Goal: Information Seeking & Learning: Compare options

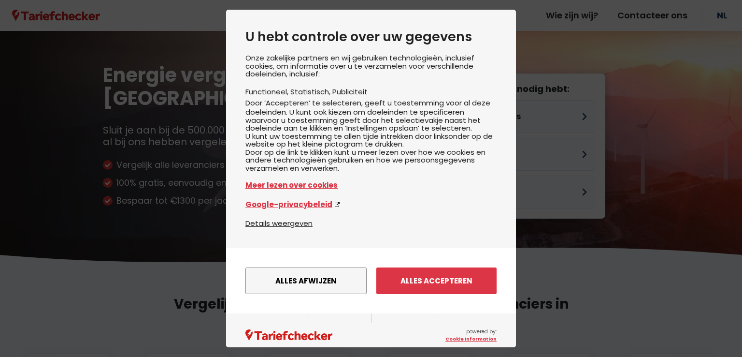
click at [346, 294] on button "Alles afwijzen" at bounding box center [305, 280] width 121 height 27
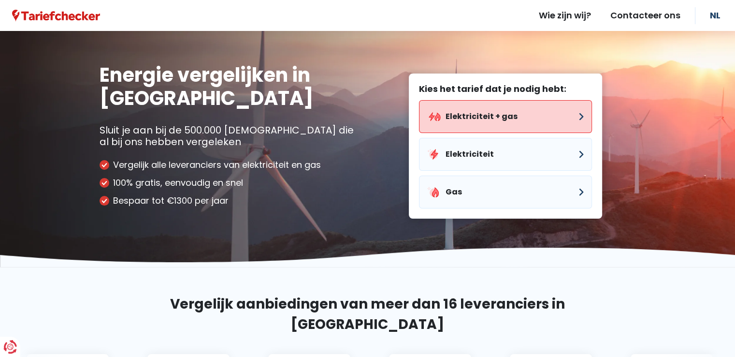
click at [521, 105] on button "Elektriciteit + gas" at bounding box center [505, 116] width 173 height 33
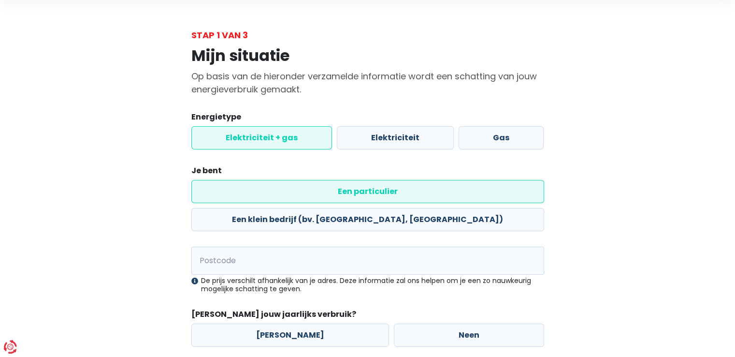
scroll to position [48, 0]
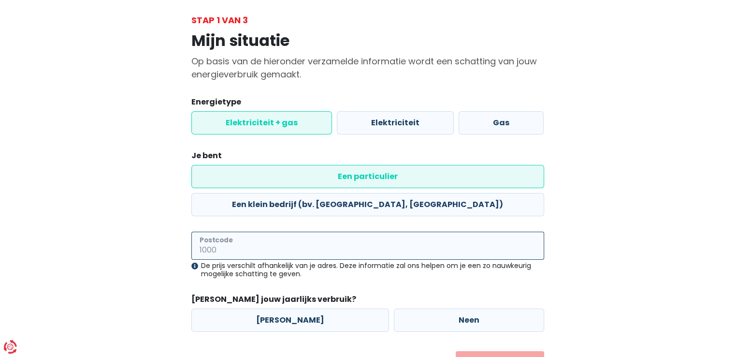
click at [315, 231] on input "Postcode" at bounding box center [367, 245] width 353 height 28
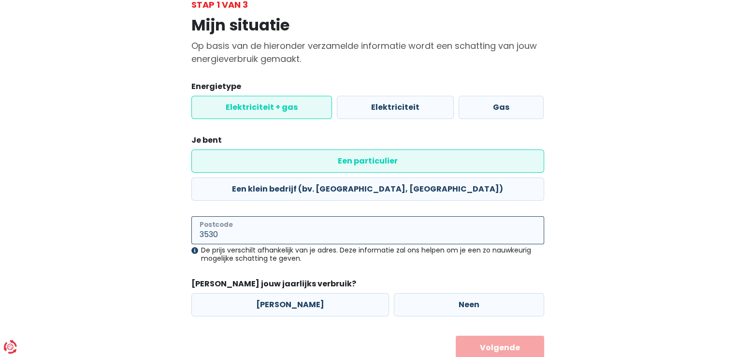
scroll to position [70, 0]
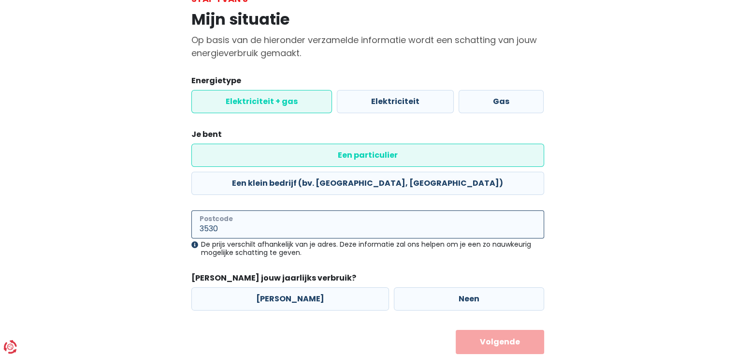
type input "3530"
click at [609, 182] on div "Mijn situatie Op basis van de hieronder verzamelde informatie wordt een schatti…" at bounding box center [367, 179] width 551 height 348
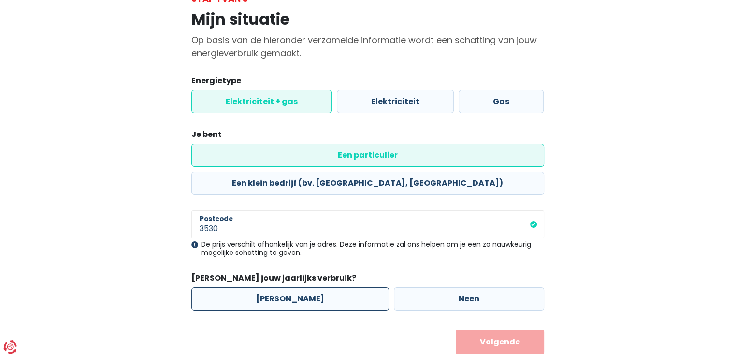
click at [269, 287] on label "[PERSON_NAME]" at bounding box center [290, 298] width 198 height 23
click at [269, 287] on input "[PERSON_NAME]" at bounding box center [290, 298] width 198 height 23
radio input "true"
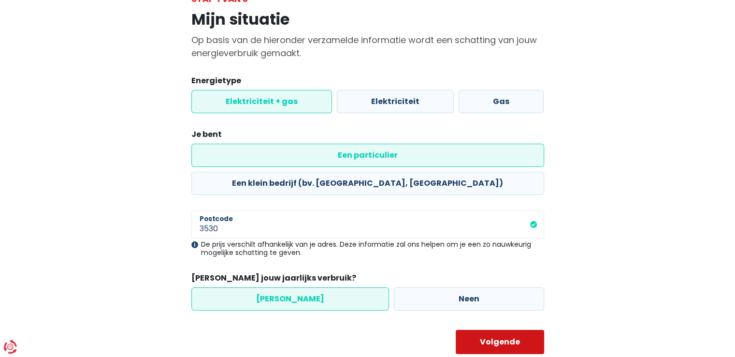
click at [489, 330] on button "Volgende" at bounding box center [500, 342] width 88 height 24
select select
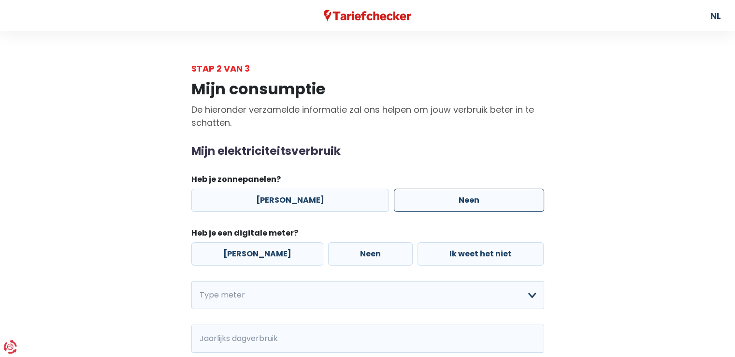
click at [394, 204] on label "Neen" at bounding box center [469, 199] width 150 height 23
click at [394, 204] on input "Neen" at bounding box center [469, 199] width 150 height 23
radio input "true"
click at [355, 250] on label "Neen" at bounding box center [370, 253] width 85 height 23
click at [355, 250] on input "Neen" at bounding box center [370, 253] width 85 height 23
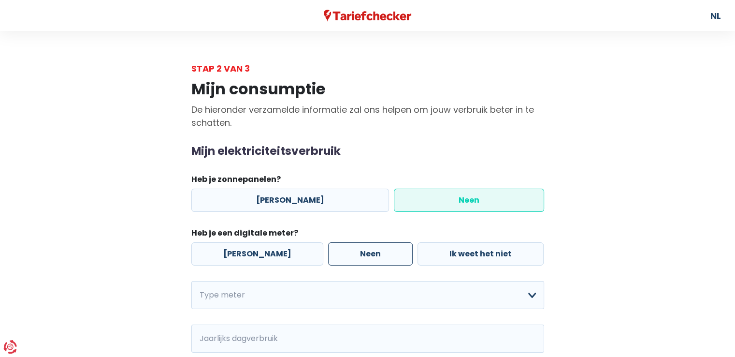
radio input "true"
click at [334, 294] on select "Enkelvoudig Tweevoudig Enkelvoudig + uitsluitend nachttarief Tweevoudig + uitsl…" at bounding box center [367, 295] width 353 height 28
select select "day_night_bi_hourly"
click at [191, 281] on select "Enkelvoudig Tweevoudig Enkelvoudig + uitsluitend nachttarief Tweevoudig + uitsl…" at bounding box center [367, 295] width 353 height 28
click at [158, 238] on div "Mijn consumptie De hieronder verzamelde informatie zal ons helpen om jouw verbr…" at bounding box center [367, 298] width 551 height 447
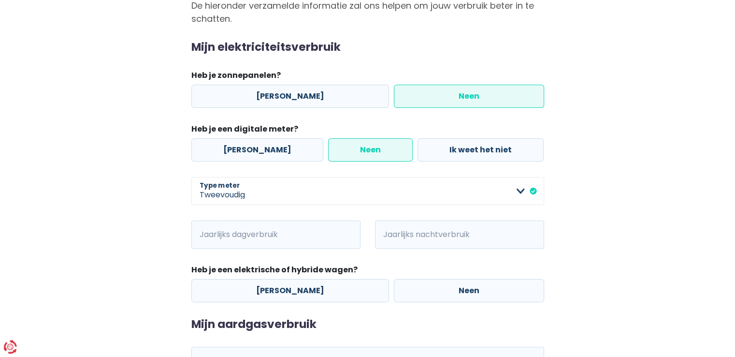
scroll to position [116, 0]
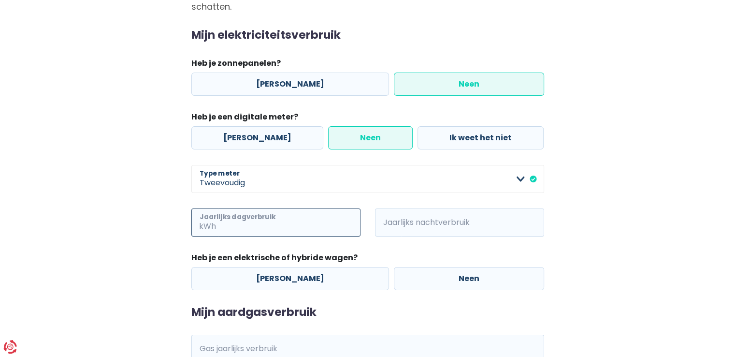
click at [303, 222] on input "Jaarlijks dagverbruik" at bounding box center [289, 222] width 143 height 28
type input "2047"
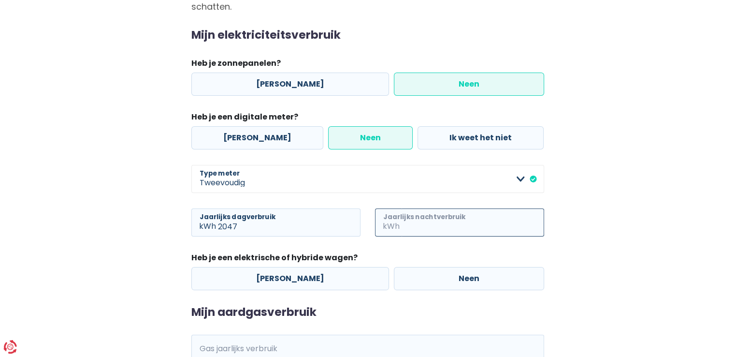
click at [426, 218] on input "Jaarlijks nachtverbruik" at bounding box center [473, 222] width 143 height 28
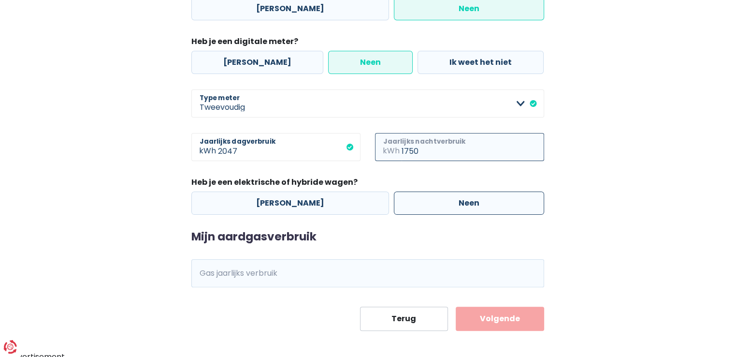
scroll to position [197, 0]
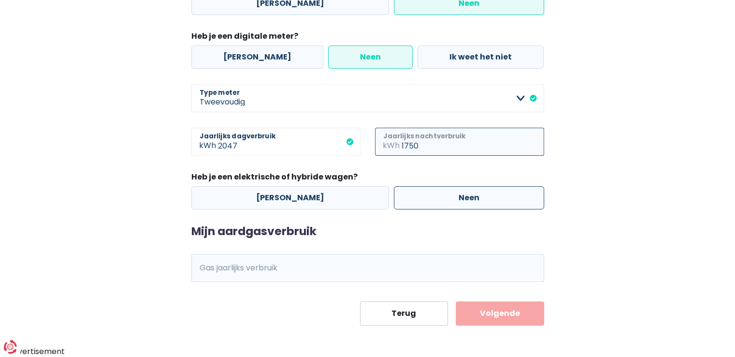
type input "1750"
click at [404, 194] on label "Neen" at bounding box center [469, 197] width 150 height 23
click at [404, 194] on input "Neen" at bounding box center [469, 197] width 150 height 23
radio input "true"
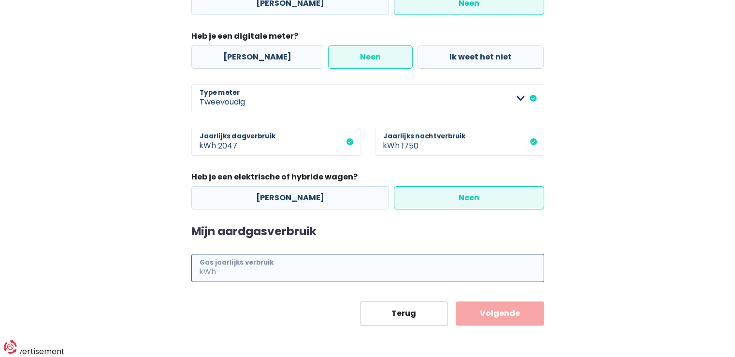
click at [279, 272] on input "Gas jaarlijks verbruik" at bounding box center [381, 268] width 326 height 28
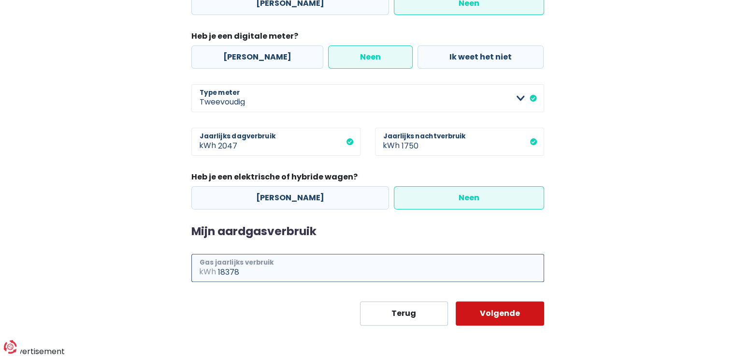
type input "18378"
click at [510, 315] on button "Volgende" at bounding box center [500, 313] width 88 height 24
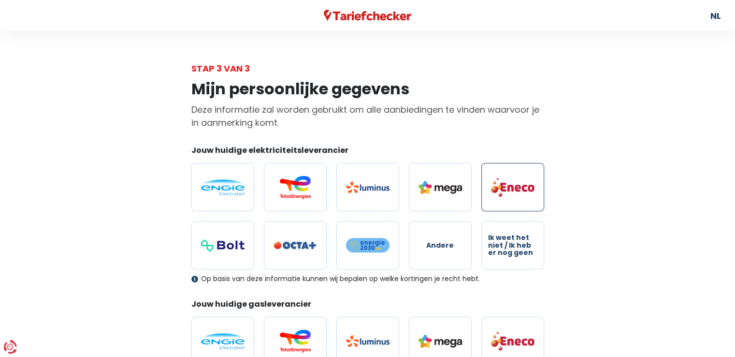
click at [514, 176] on label at bounding box center [512, 187] width 63 height 48
click at [514, 176] on input "radio" at bounding box center [512, 187] width 63 height 48
radio input "true"
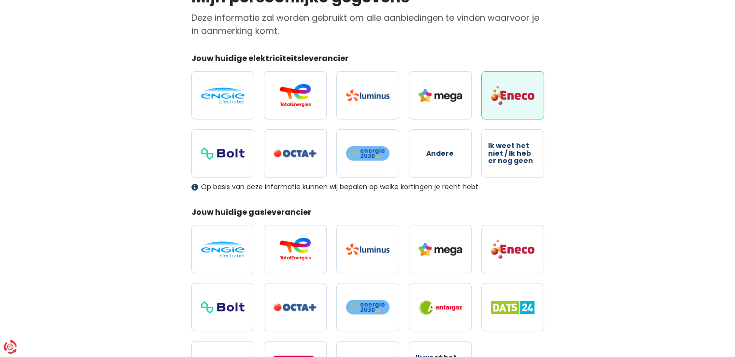
scroll to position [97, 0]
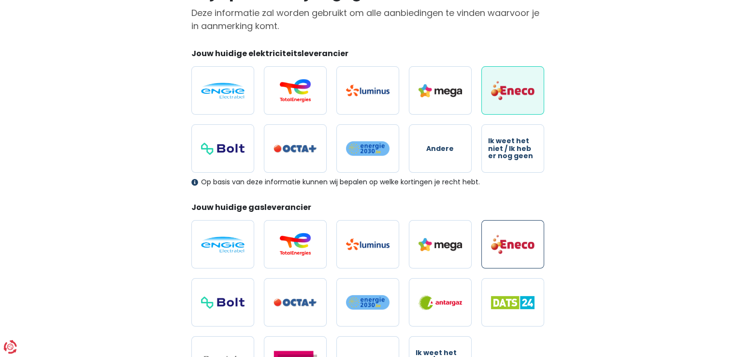
click at [530, 250] on img at bounding box center [512, 244] width 43 height 20
click at [530, 250] on input "radio" at bounding box center [512, 244] width 63 height 48
radio input "true"
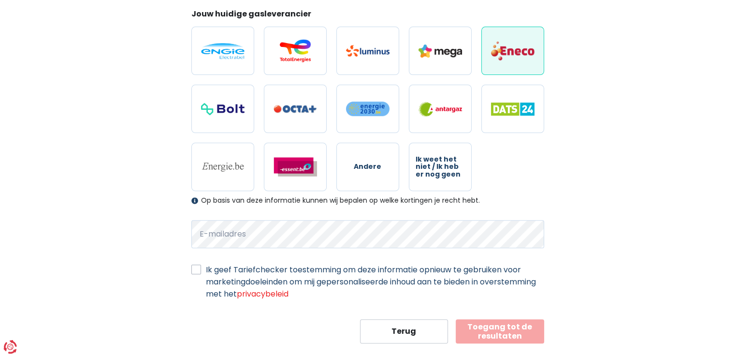
scroll to position [306, 0]
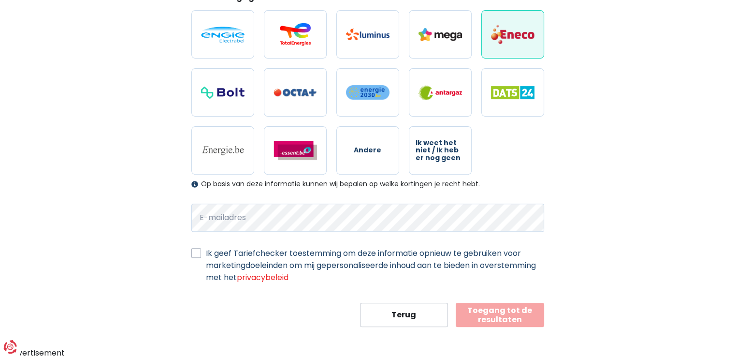
click at [206, 251] on label "Ik geef Tariefchecker toestemming om deze informatie opnieuw te gebruiken voor …" at bounding box center [375, 265] width 338 height 36
click at [199, 251] on input "Ik geef Tariefchecker toestemming om deze informatie opnieuw te gebruiken voor …" at bounding box center [196, 252] width 10 height 10
checkbox input "true"
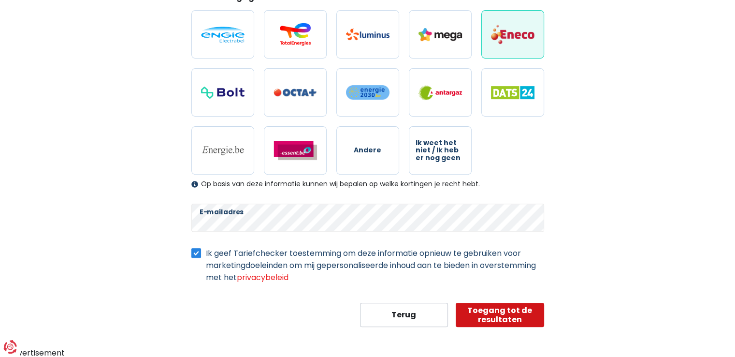
click at [496, 307] on button "Toegang tot de resultaten" at bounding box center [500, 314] width 88 height 24
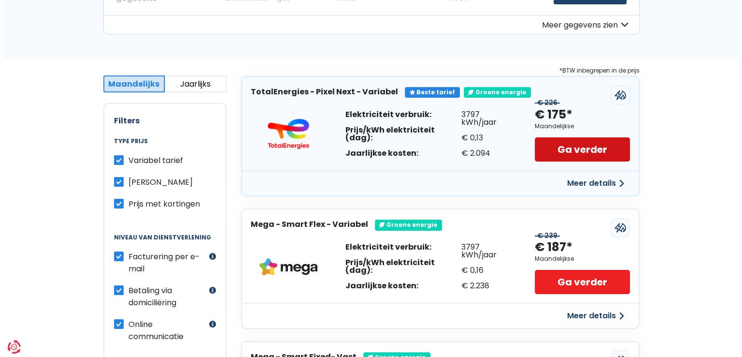
scroll to position [146, 0]
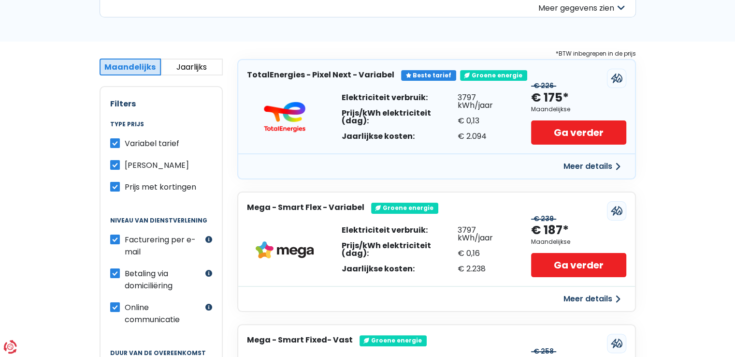
click at [587, 162] on button "Meer details" at bounding box center [592, 166] width 69 height 17
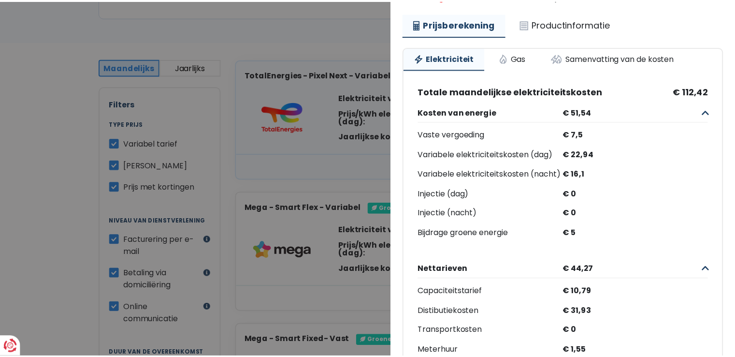
scroll to position [0, 0]
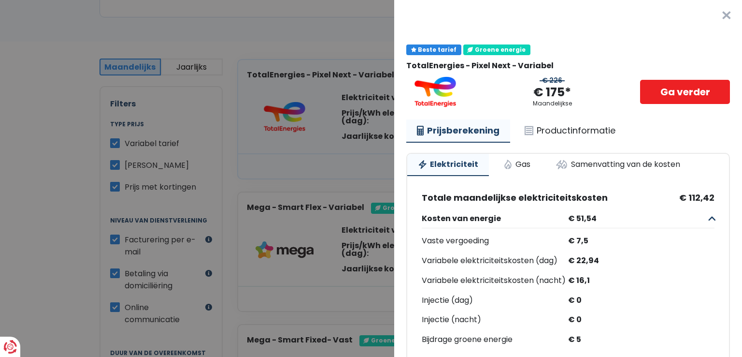
click at [715, 14] on button "×" at bounding box center [726, 15] width 31 height 31
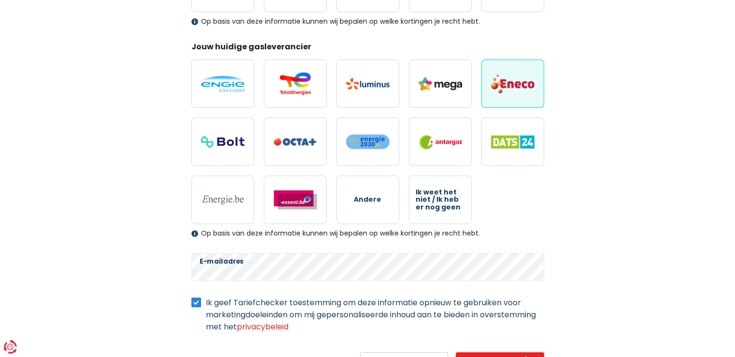
scroll to position [306, 0]
